Goal: Transaction & Acquisition: Purchase product/service

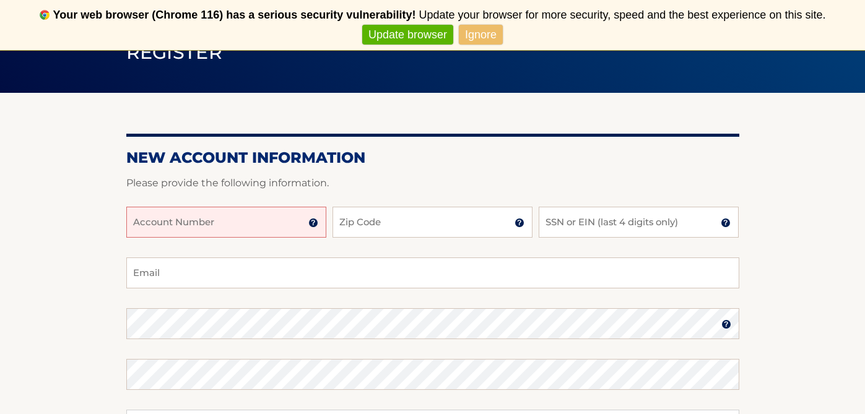
scroll to position [116, 0]
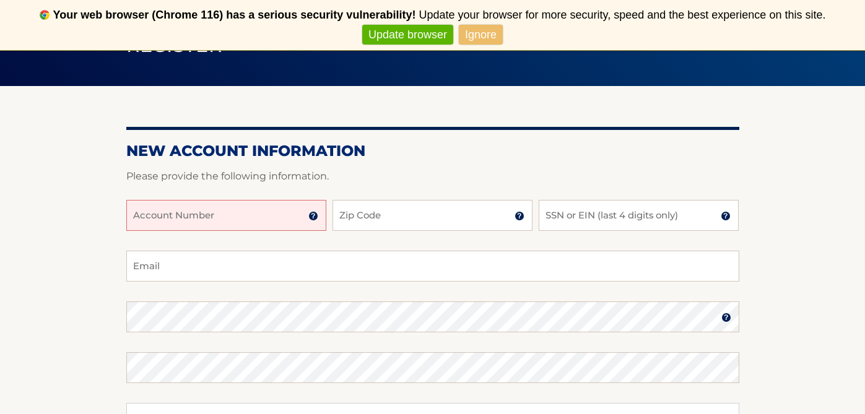
click at [234, 212] on input "Account Number" at bounding box center [226, 215] width 200 height 31
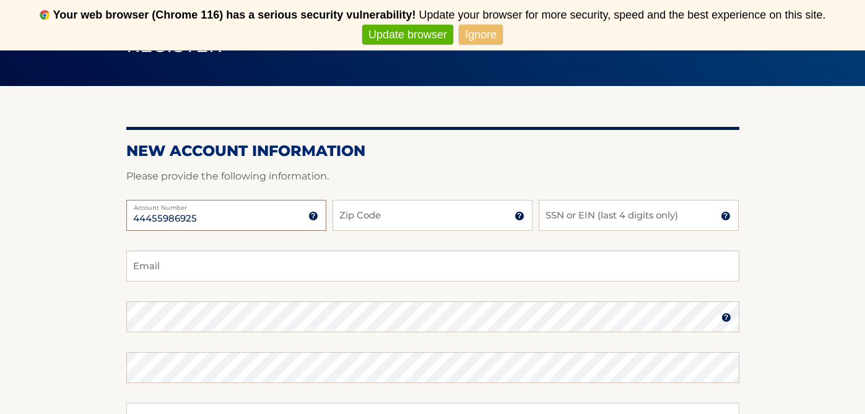
type input "44455986925"
click at [363, 219] on input "Zip Code" at bounding box center [432, 215] width 200 height 31
type input "11801"
click at [558, 212] on input "SSN or EIN (last 4 digits only)" at bounding box center [639, 215] width 200 height 31
type input "5793"
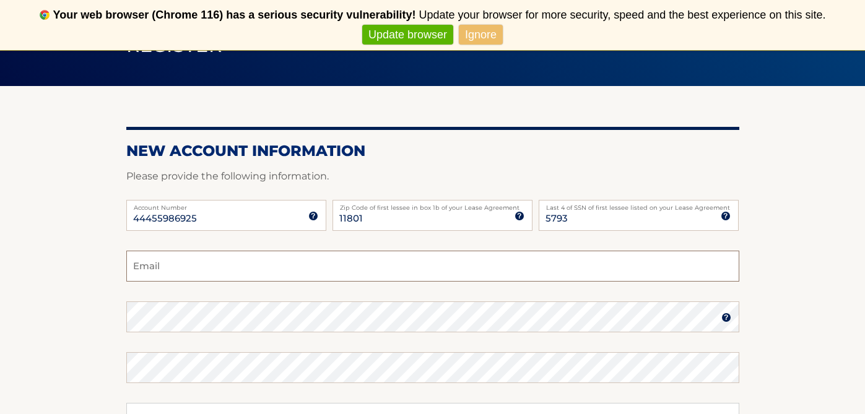
click at [311, 265] on input "Email" at bounding box center [432, 266] width 613 height 31
type input "[EMAIL_ADDRESS][DOMAIN_NAME]"
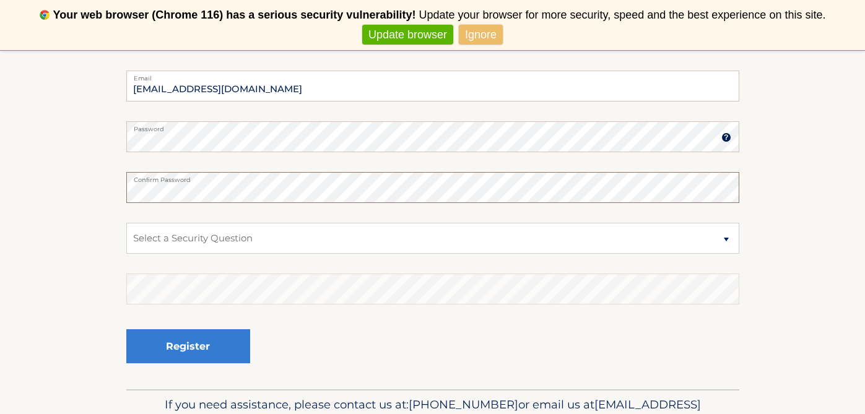
scroll to position [297, 0]
click at [724, 238] on select "Select a Security Question What was the name of your elementary school? What is…" at bounding box center [432, 237] width 613 height 31
select select "1"
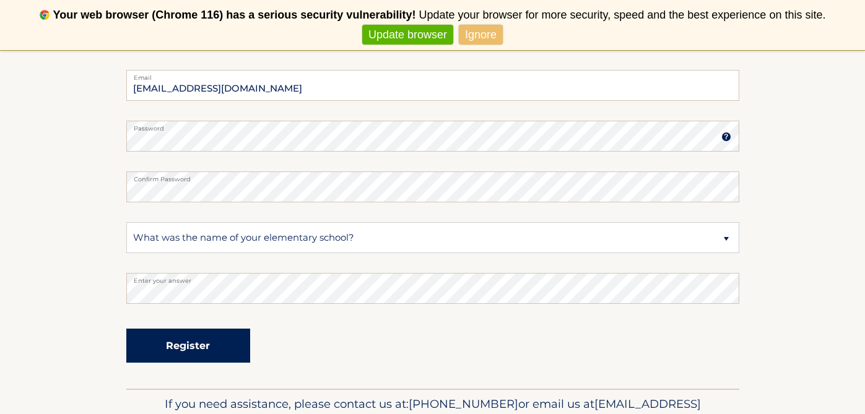
click at [197, 352] on button "Register" at bounding box center [188, 346] width 124 height 34
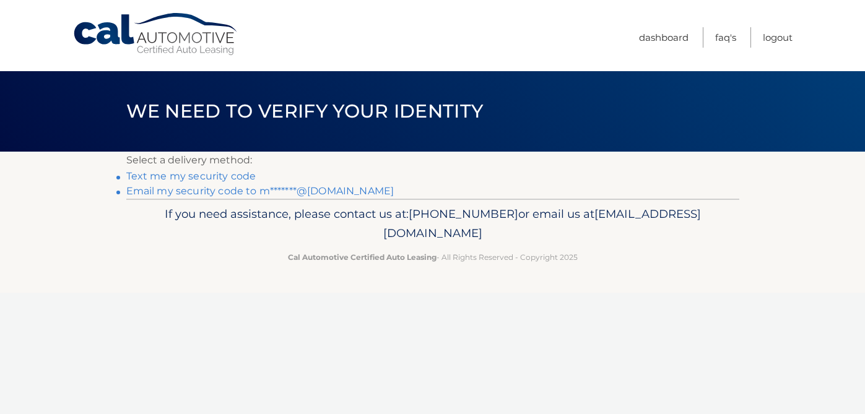
click at [311, 194] on link "Email my security code to m*******@gmail.com" at bounding box center [260, 191] width 268 height 12
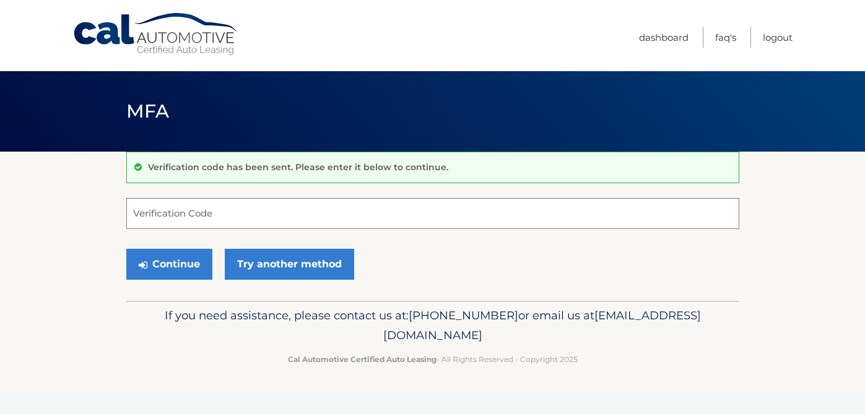
click at [225, 209] on input "Verification Code" at bounding box center [432, 213] width 613 height 31
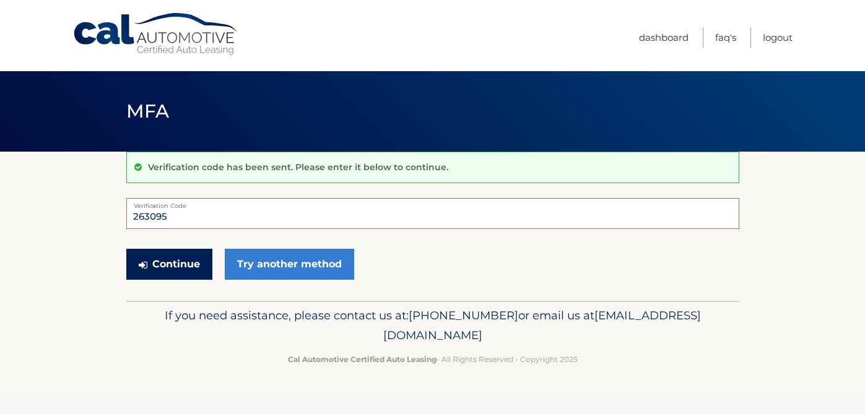
type input "263095"
click at [178, 268] on button "Continue" at bounding box center [169, 264] width 86 height 31
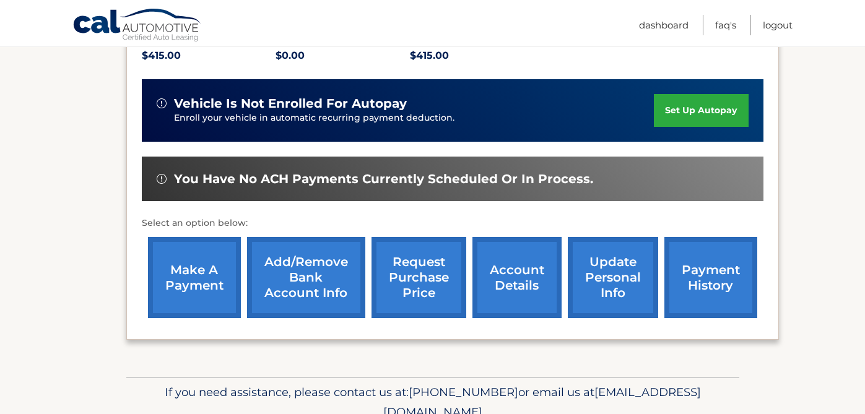
scroll to position [282, 0]
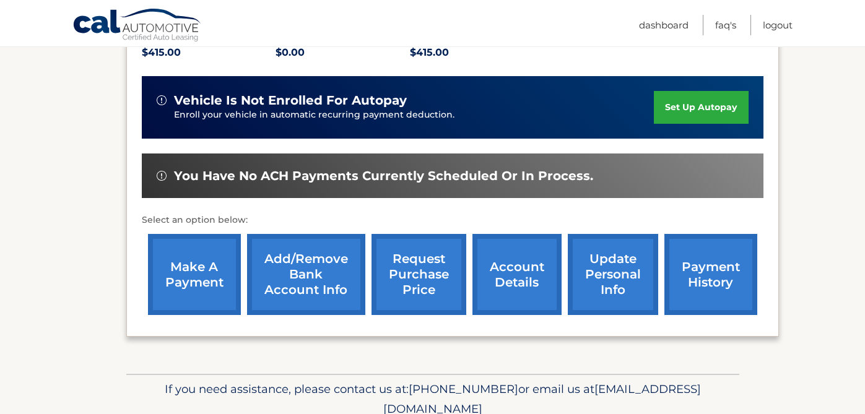
click at [202, 274] on link "make a payment" at bounding box center [194, 274] width 93 height 81
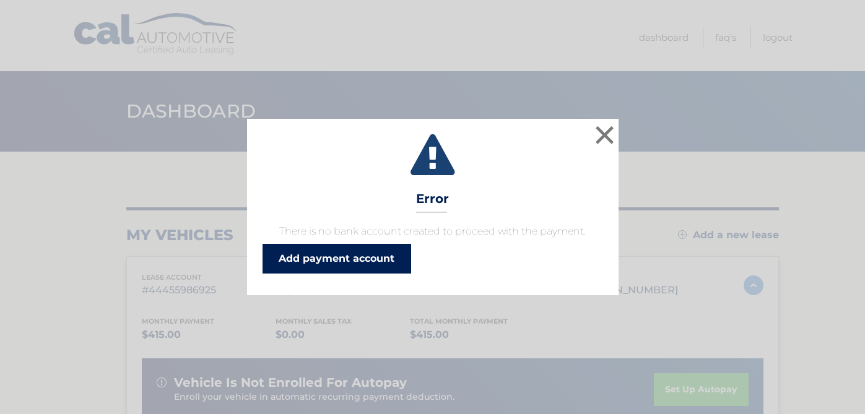
click at [383, 260] on link "Add payment account" at bounding box center [336, 259] width 149 height 30
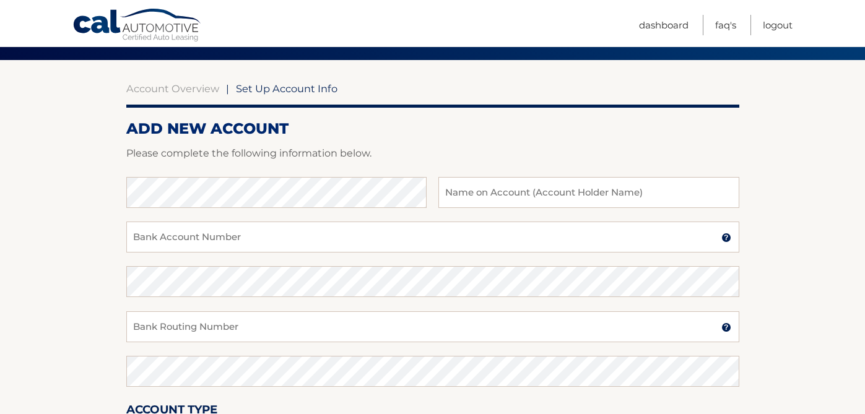
scroll to position [69, 0]
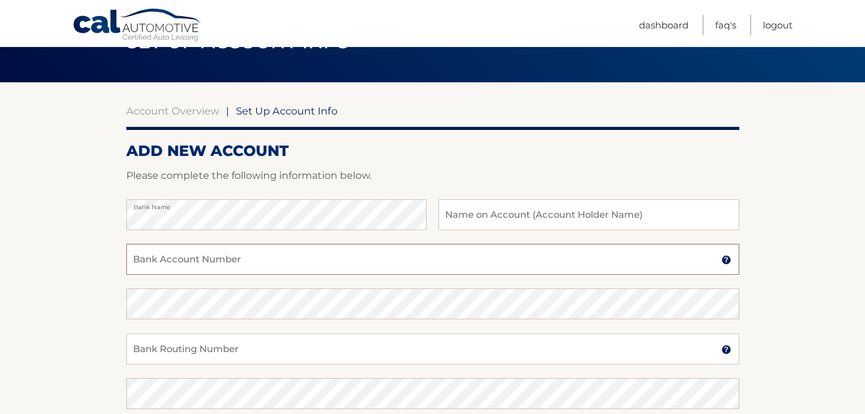
click at [210, 259] on input "Bank Account Number" at bounding box center [432, 259] width 613 height 31
click at [188, 259] on input "Bank Account Number" at bounding box center [432, 259] width 613 height 31
paste input "4024007121"
type input "4024007121"
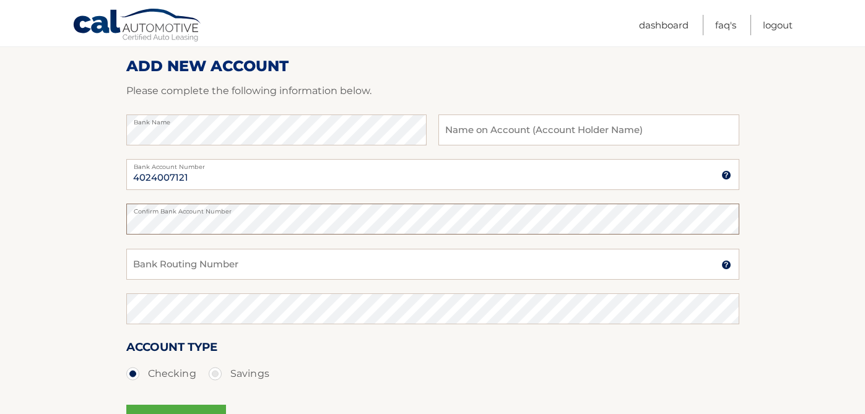
scroll to position [162, 0]
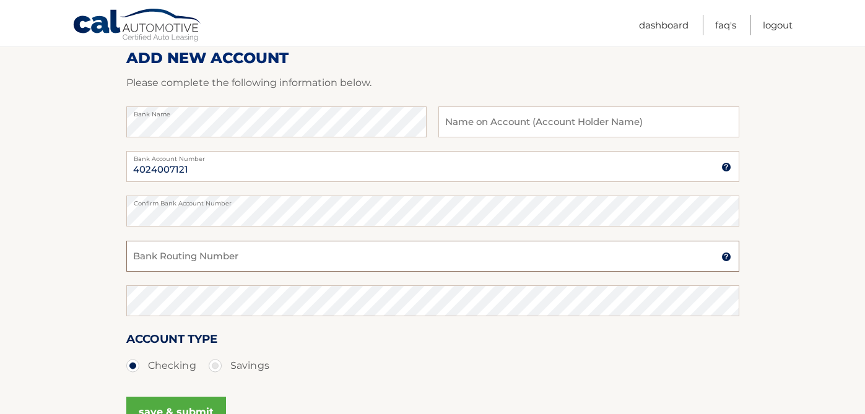
click at [185, 258] on input "Bank Routing Number" at bounding box center [432, 256] width 613 height 31
paste input "021 313 103"
type input "021 313 103"
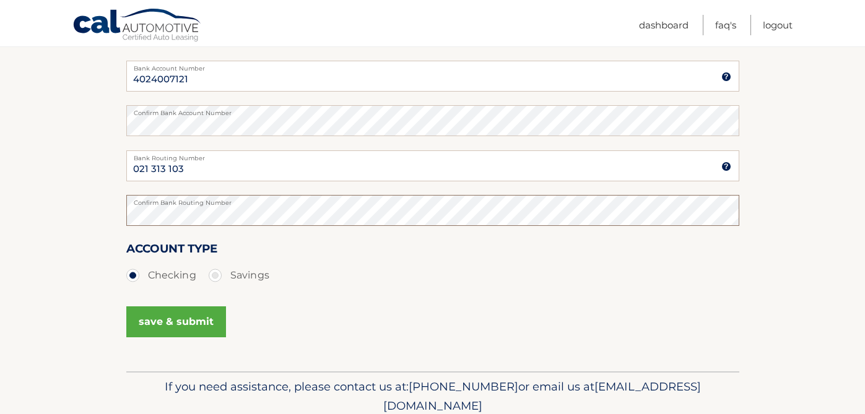
scroll to position [259, 0]
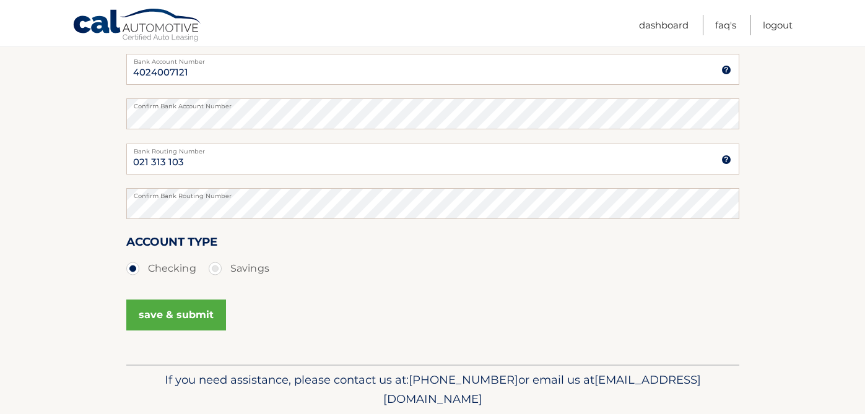
click at [162, 317] on button "save & submit" at bounding box center [176, 315] width 100 height 31
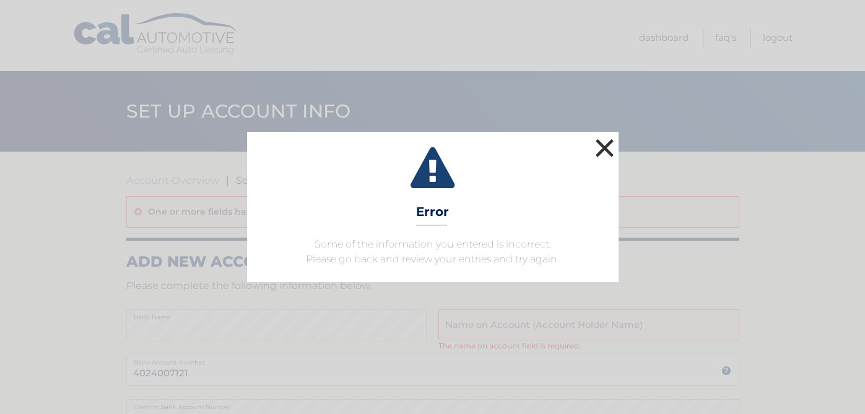
click at [600, 150] on button "×" at bounding box center [604, 148] width 25 height 25
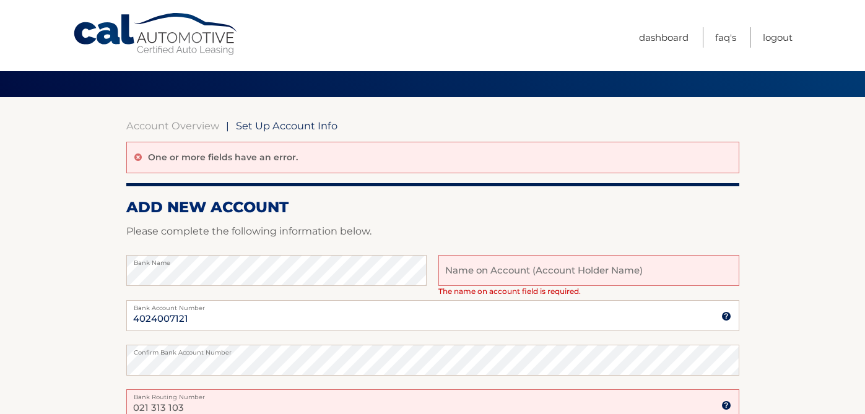
scroll to position [58, 0]
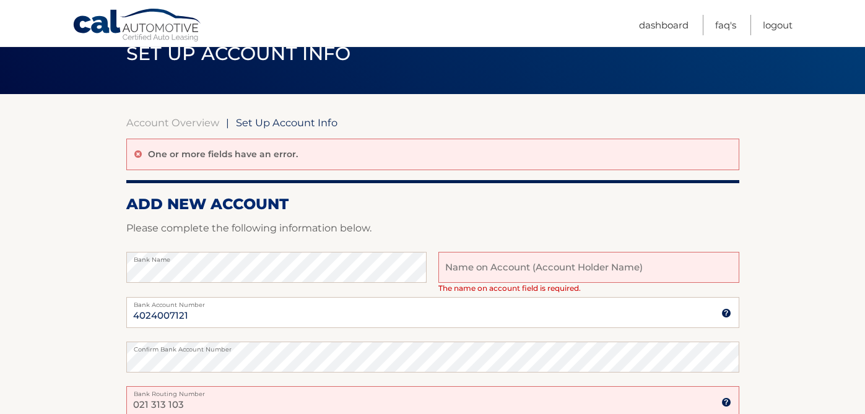
click at [446, 270] on input "text" at bounding box center [588, 267] width 300 height 31
type input "[PERSON_NAME]"
click at [530, 315] on input "4024007121" at bounding box center [432, 312] width 613 height 31
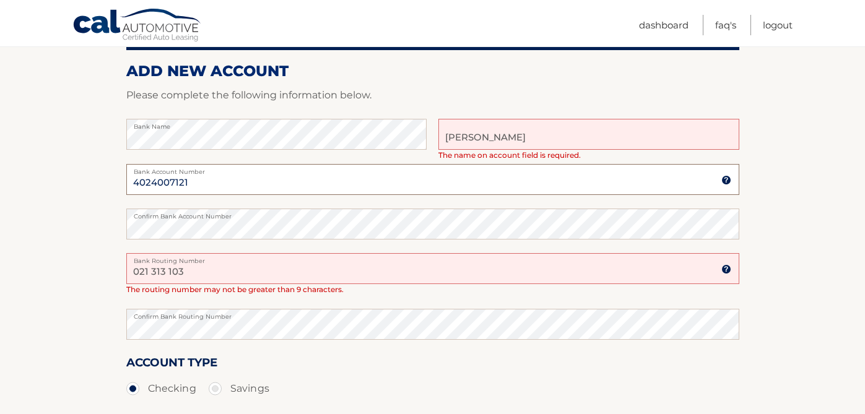
scroll to position [235, 0]
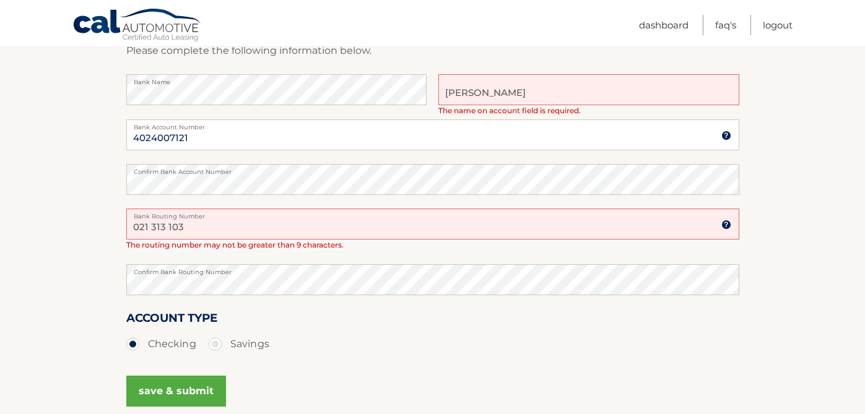
click at [155, 227] on input "021 313 103" at bounding box center [432, 224] width 613 height 31
click at [154, 227] on input "021 313 103" at bounding box center [432, 224] width 613 height 31
click at [168, 227] on input "021313 103" at bounding box center [432, 224] width 613 height 31
click at [168, 230] on input "021313 103" at bounding box center [432, 224] width 613 height 31
click at [167, 228] on input "021313 103" at bounding box center [432, 224] width 613 height 31
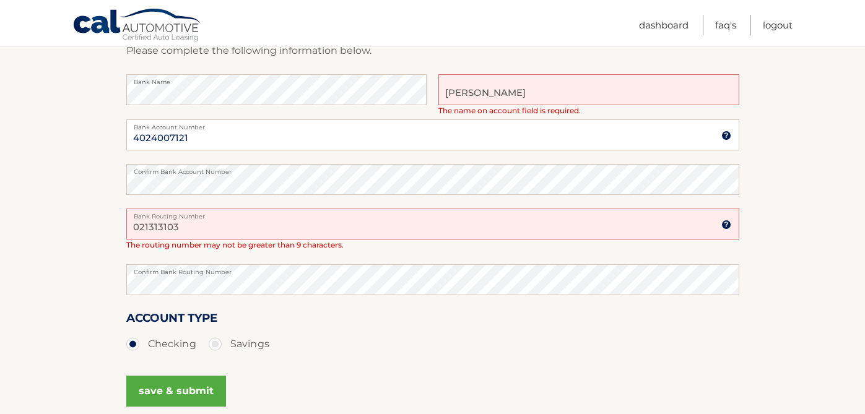
type input "021313103"
click at [165, 386] on button "save & submit" at bounding box center [176, 391] width 100 height 31
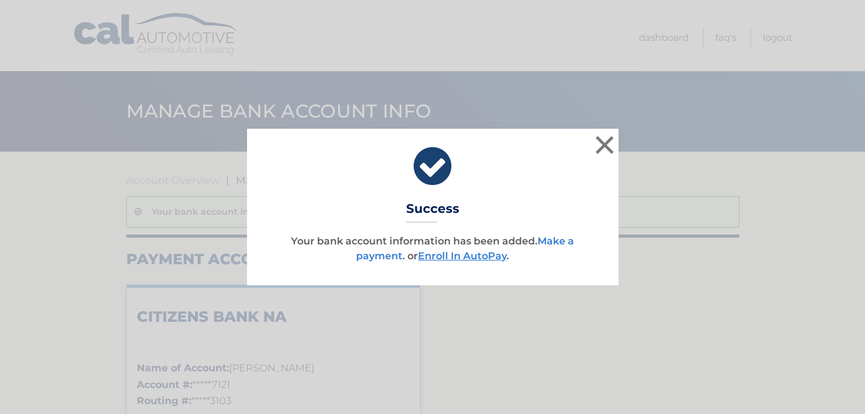
click at [389, 259] on link "Make a payment" at bounding box center [465, 248] width 218 height 27
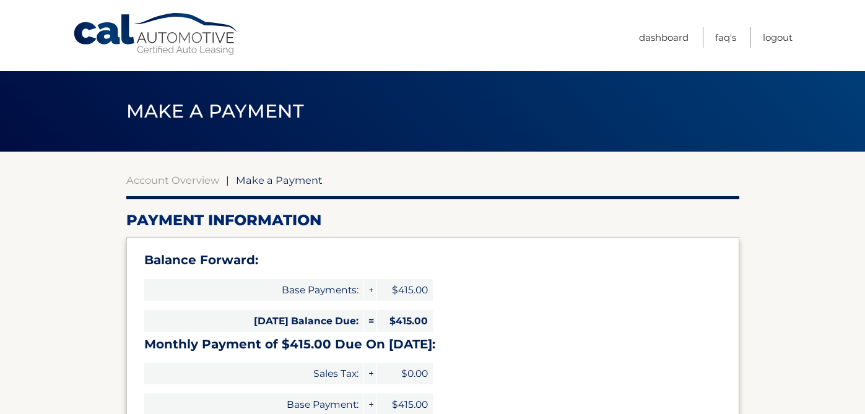
select select "MTQ4OGQxNzktMDRiOC00OTM3LWE4N2UtMDM0NzMzNTYyYzg2"
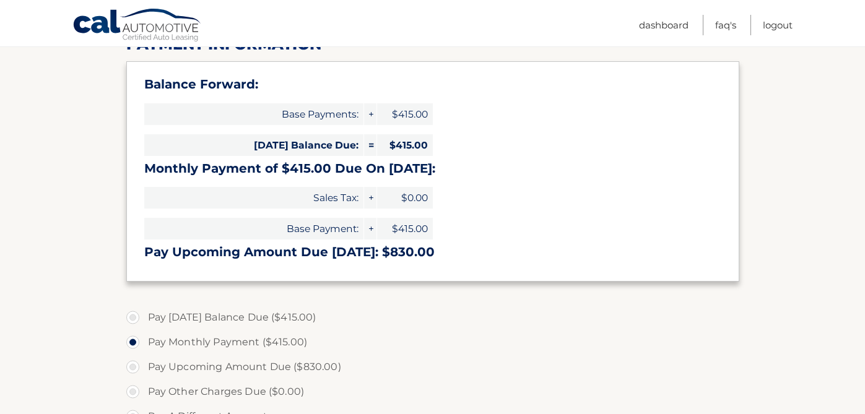
scroll to position [178, 0]
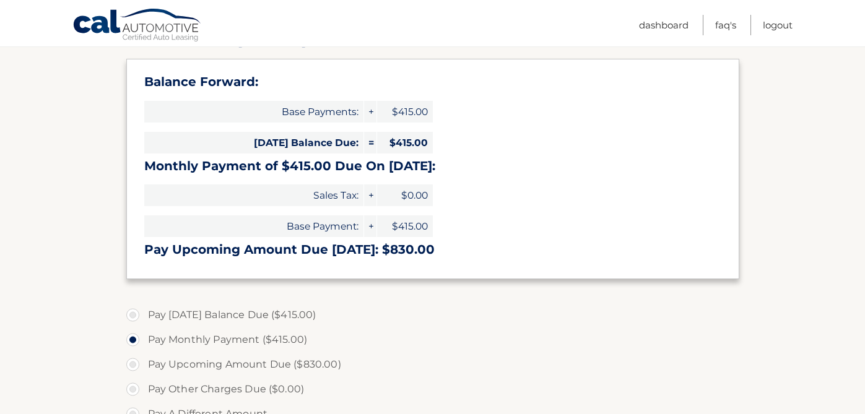
click at [130, 315] on label "Pay Today's Balance Due ($415.00)" at bounding box center [432, 315] width 613 height 25
click at [131, 315] on input "Pay Today's Balance Due ($415.00)" at bounding box center [137, 313] width 12 height 20
radio input "true"
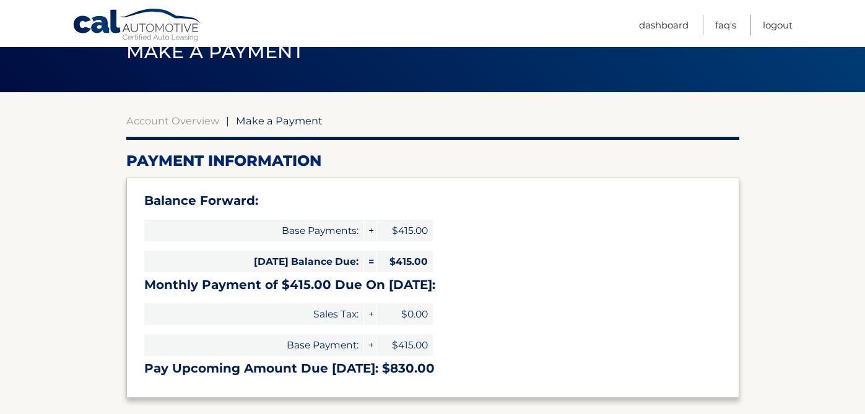
scroll to position [53, 0]
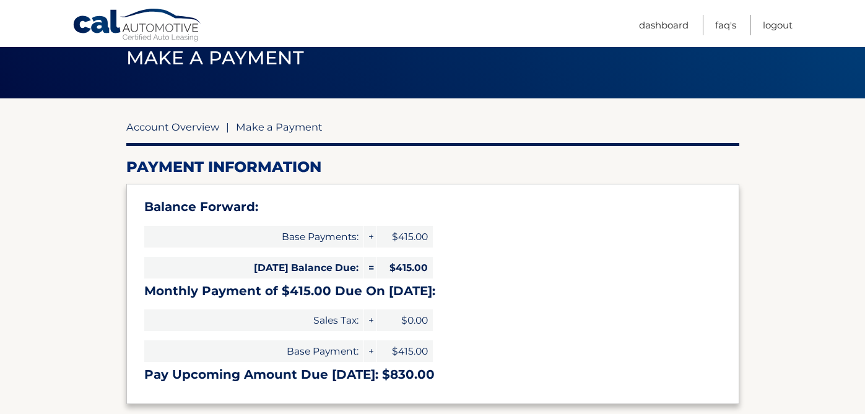
click at [193, 128] on link "Account Overview" at bounding box center [172, 127] width 93 height 12
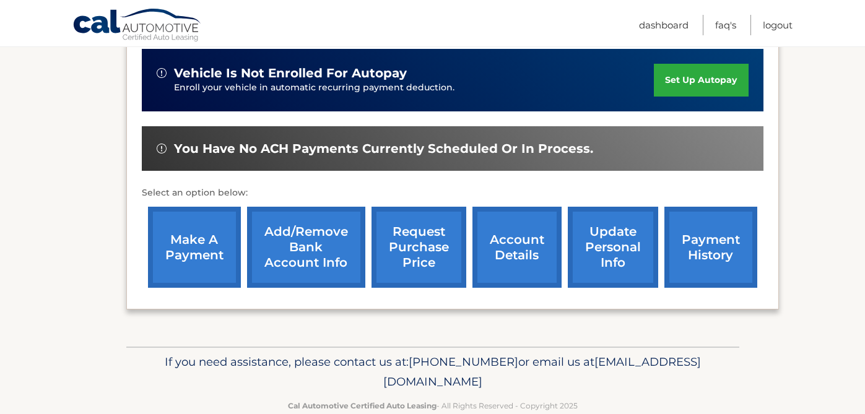
scroll to position [336, 0]
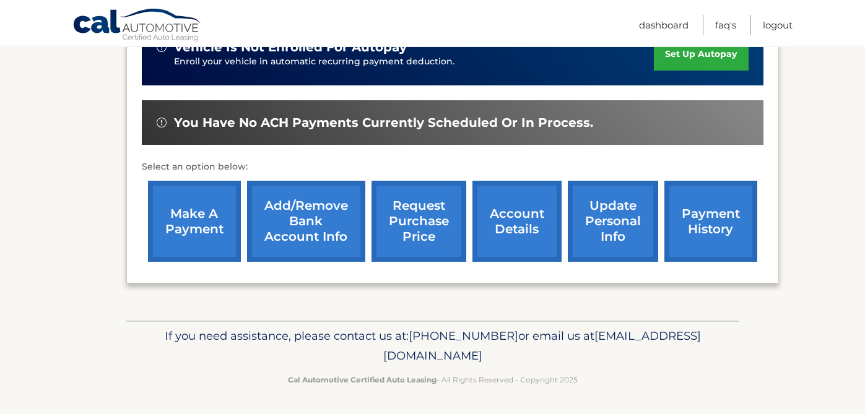
click at [700, 228] on link "payment history" at bounding box center [710, 221] width 93 height 81
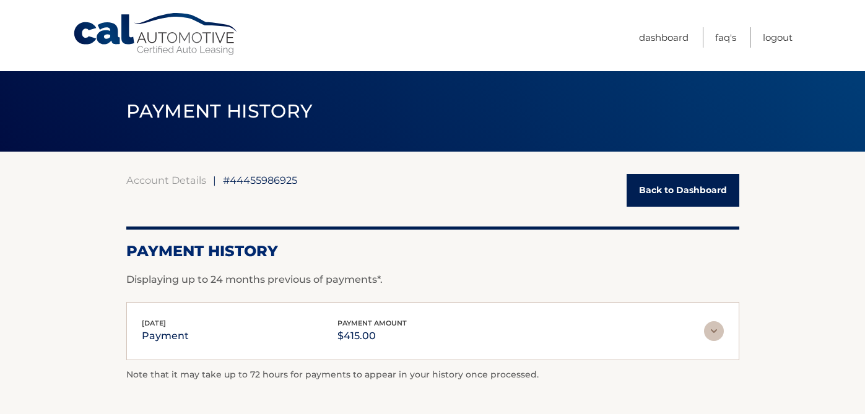
click at [677, 184] on link "Back to Dashboard" at bounding box center [682, 190] width 113 height 33
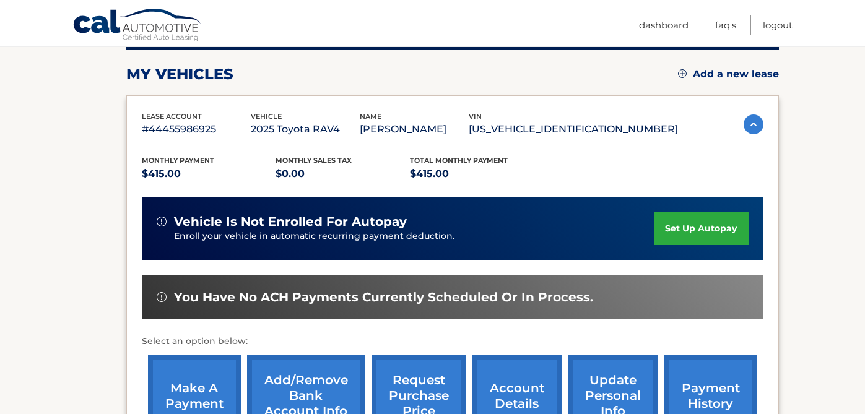
scroll to position [227, 0]
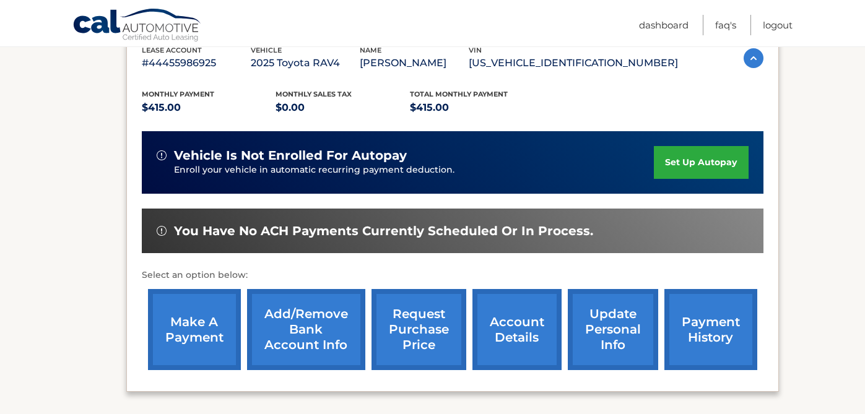
click at [186, 344] on link "make a payment" at bounding box center [194, 329] width 93 height 81
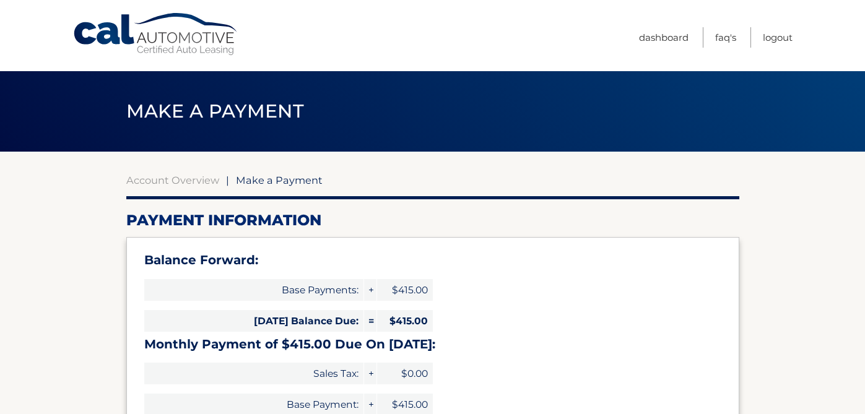
select select "MTQ4OGQxNzktMDRiOC00OTM3LWE4N2UtMDM0NzMzNTYyYzg2"
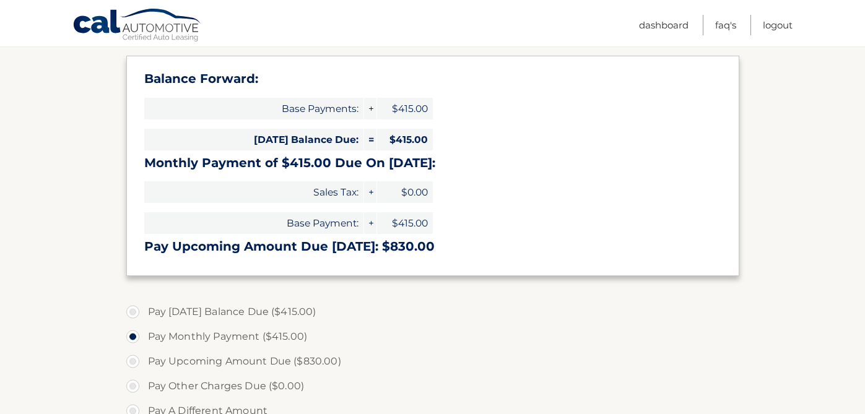
scroll to position [191, 0]
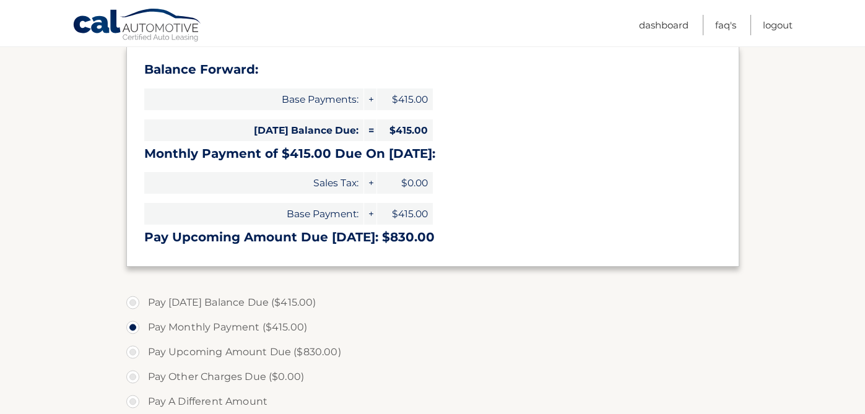
click at [132, 301] on label "Pay Today's Balance Due ($415.00)" at bounding box center [432, 302] width 613 height 25
click at [132, 301] on input "Pay Today's Balance Due ($415.00)" at bounding box center [137, 300] width 12 height 20
radio input "true"
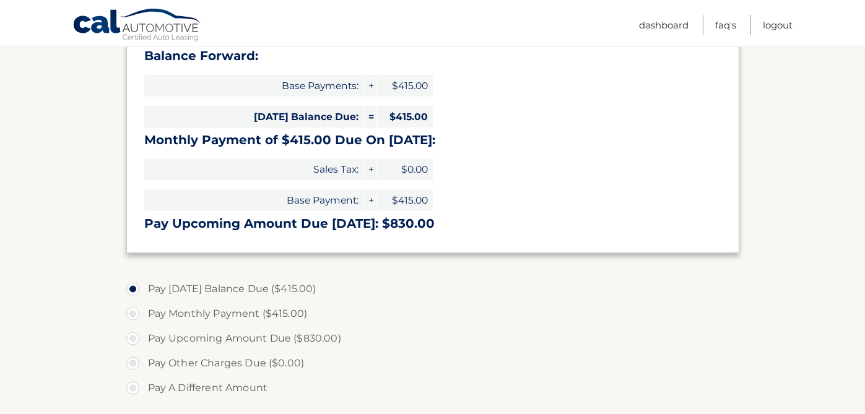
scroll to position [196, 0]
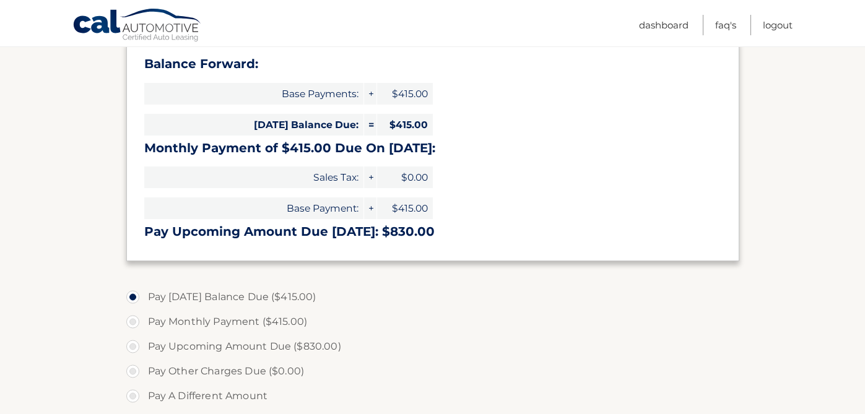
click at [334, 92] on span "Base Payments:" at bounding box center [253, 94] width 219 height 22
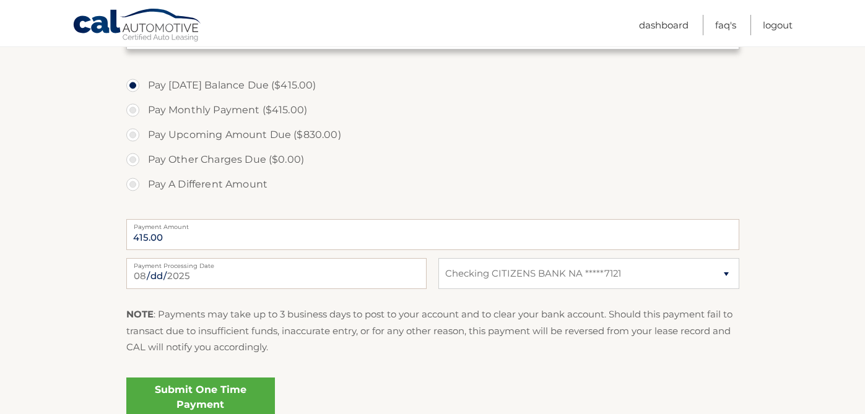
scroll to position [461, 0]
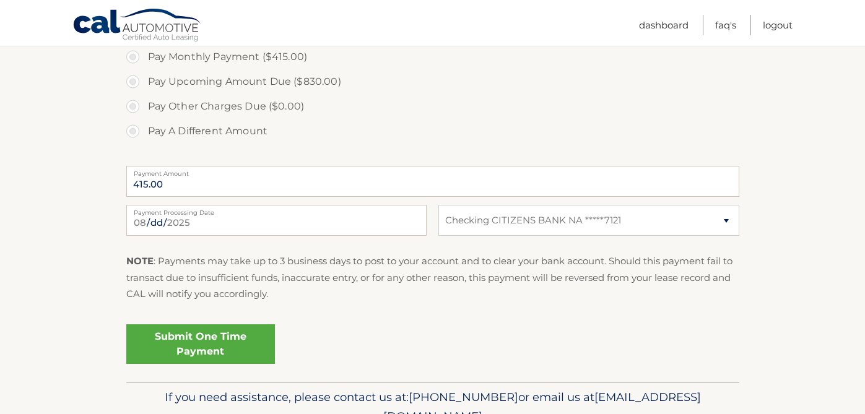
click at [223, 337] on link "Submit One Time Payment" at bounding box center [200, 344] width 149 height 40
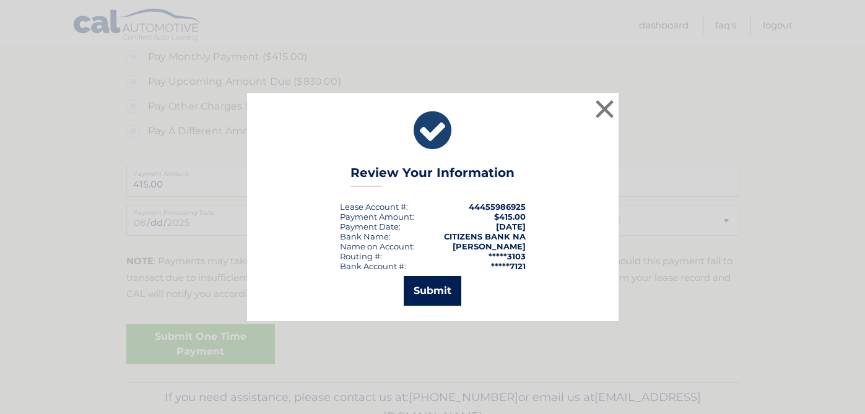
click at [430, 293] on button "Submit" at bounding box center [433, 291] width 58 height 30
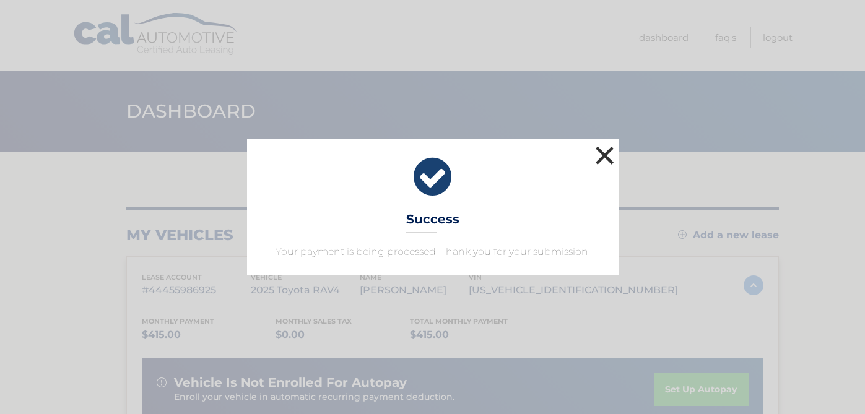
click at [604, 155] on button "×" at bounding box center [604, 155] width 25 height 25
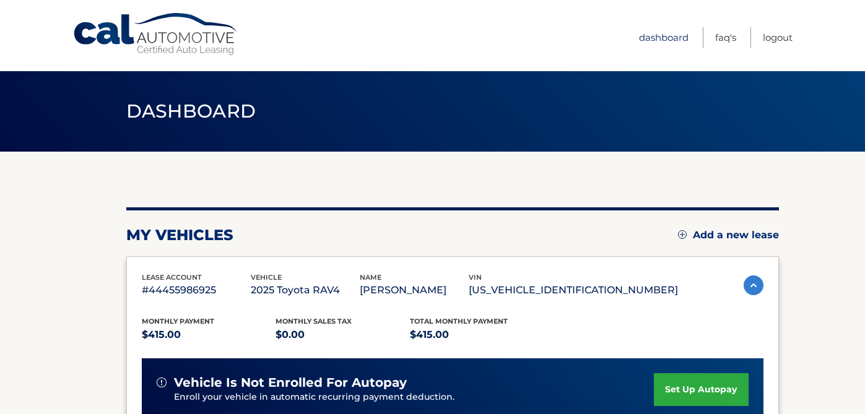
click at [647, 38] on link "Dashboard" at bounding box center [664, 37] width 50 height 20
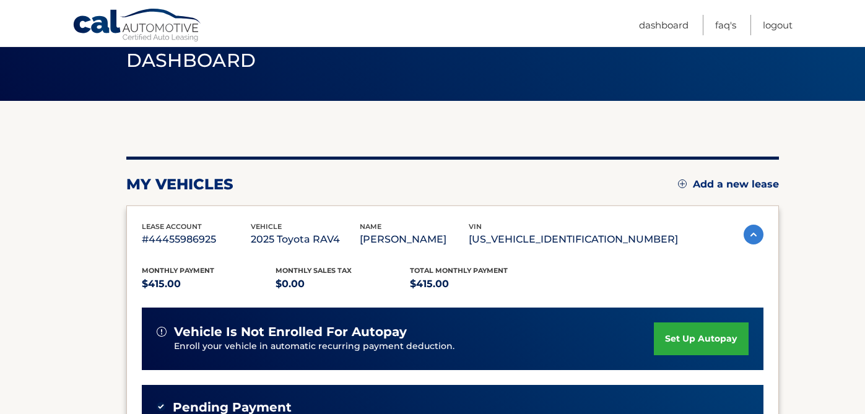
scroll to position [50, 0]
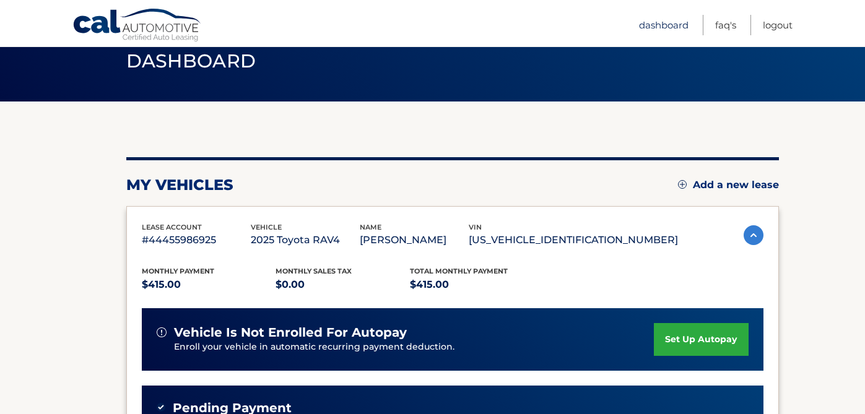
click at [669, 29] on link "Dashboard" at bounding box center [664, 25] width 50 height 20
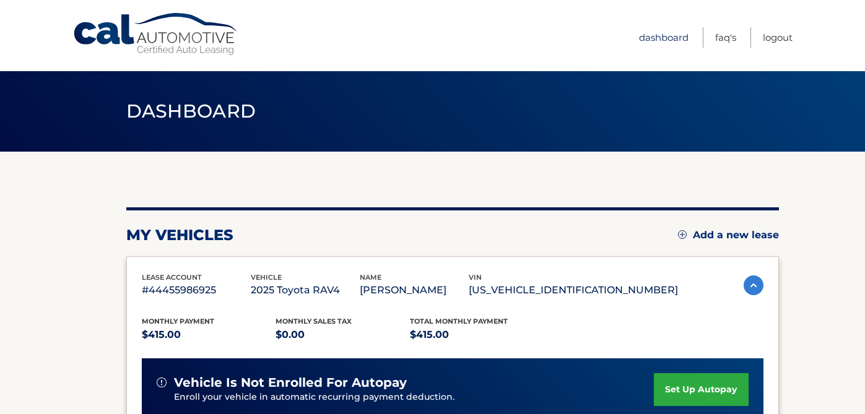
click at [670, 38] on link "Dashboard" at bounding box center [664, 37] width 50 height 20
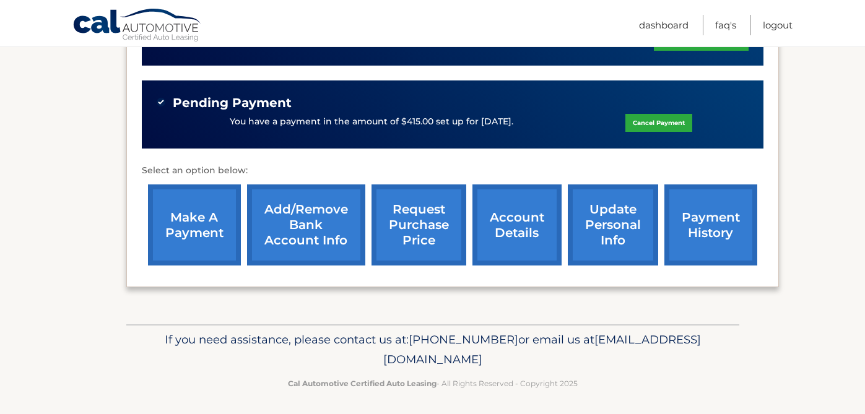
scroll to position [359, 0]
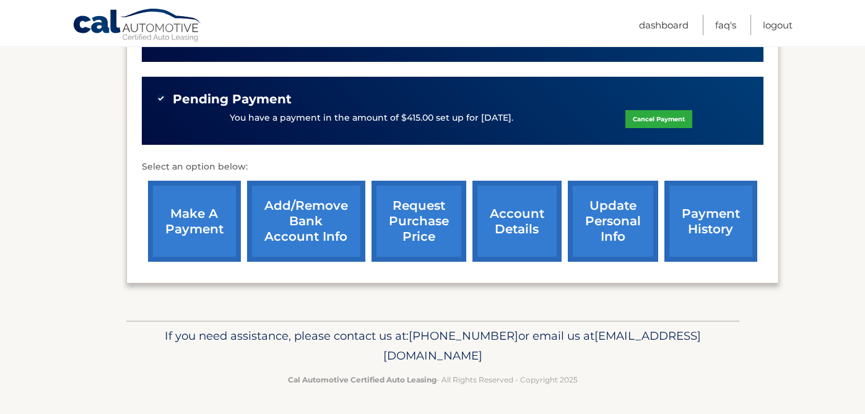
click at [731, 206] on link "payment history" at bounding box center [710, 221] width 93 height 81
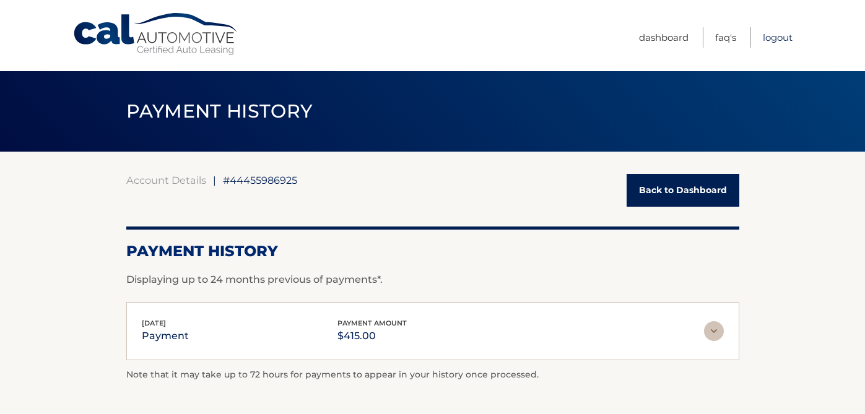
click at [771, 35] on link "Logout" at bounding box center [778, 37] width 30 height 20
